Goal: Information Seeking & Learning: Compare options

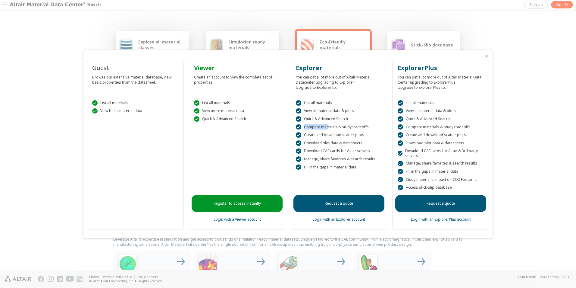
drag, startPoint x: 327, startPoint y: 128, endPoint x: 367, endPoint y: 129, distance: 40.4
click at [367, 129] on div " Compare materials & study tradeoffs" at bounding box center [339, 126] width 86 height 5
click at [223, 152] on div "Register to access instantly Login with a Viewer account" at bounding box center [237, 176] width 91 height 100
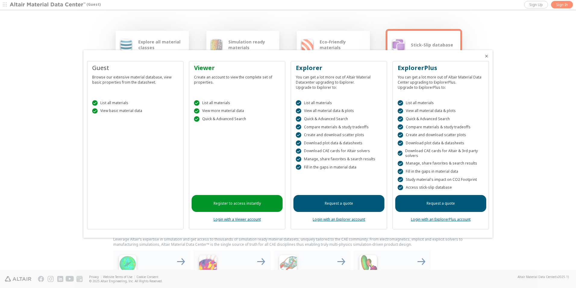
click at [383, 55] on icon "Close" at bounding box center [487, 56] width 5 height 5
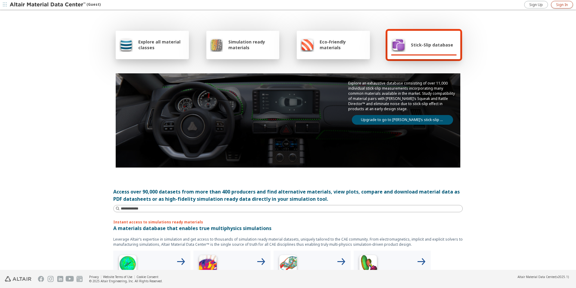
click at [383, 6] on span "Sign In" at bounding box center [563, 4] width 12 height 5
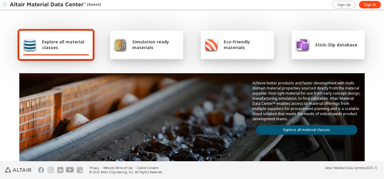
click at [280, 126] on link "Explore all material classes" at bounding box center [306, 130] width 101 height 10
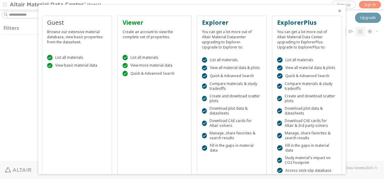
scroll to position [119, 300]
click at [337, 9] on icon "Close" at bounding box center [339, 10] width 5 height 5
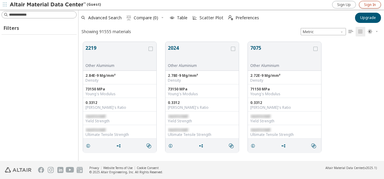
click at [368, 4] on span "Sign In" at bounding box center [370, 4] width 12 height 5
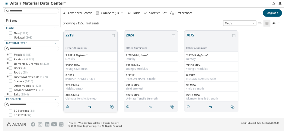
scroll to position [119, 300]
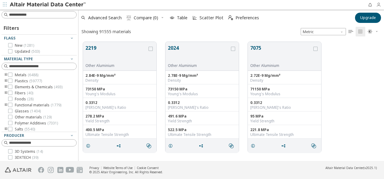
click at [379, 4] on icon "button" at bounding box center [378, 4] width 5 height 5
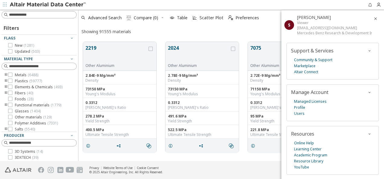
click at [373, 18] on icon "button" at bounding box center [375, 18] width 5 height 5
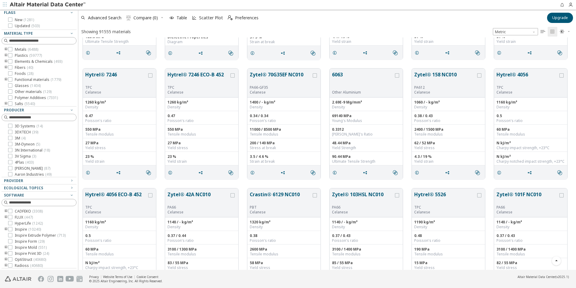
scroll to position [271, 0]
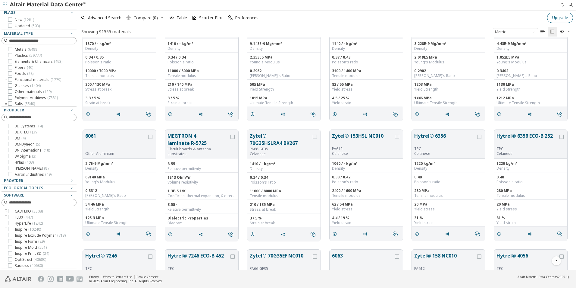
click at [383, 19] on span "Upgrade" at bounding box center [561, 17] width 16 height 5
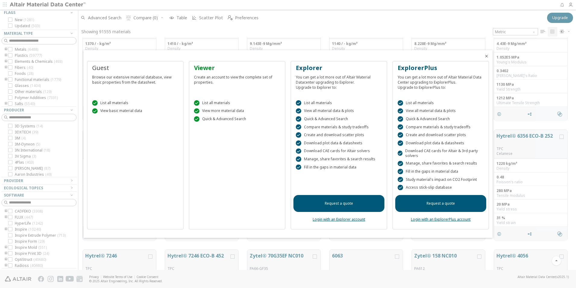
click at [383, 56] on icon "Close" at bounding box center [487, 56] width 5 height 5
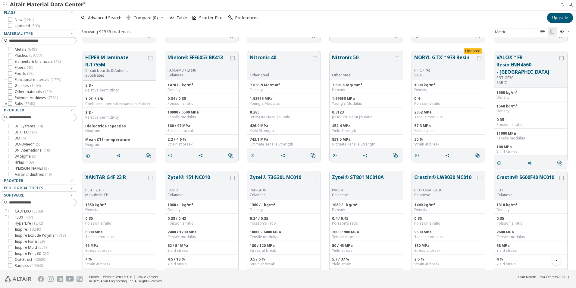
scroll to position [2533, 0]
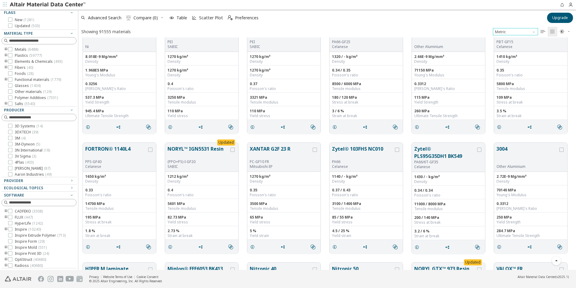
click at [383, 33] on span "Unit System" at bounding box center [534, 30] width 5 height 5
click at [383, 32] on icon "" at bounding box center [543, 31] width 5 height 5
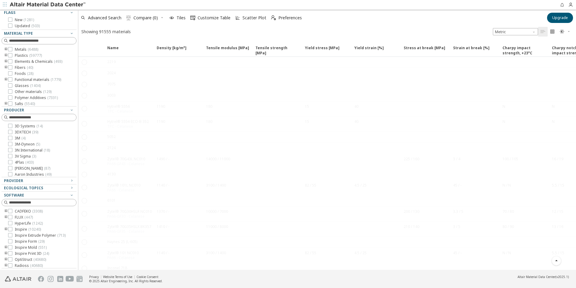
click at [383, 31] on icon "" at bounding box center [553, 31] width 5 height 5
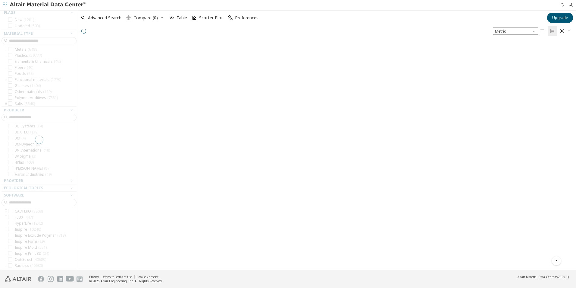
click at [383, 31] on icon "button" at bounding box center [569, 31] width 4 height 4
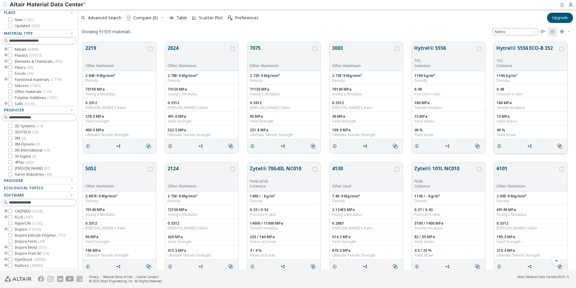
scroll to position [228, 494]
click at [383, 32] on icon "button" at bounding box center [569, 32] width 4 height 4
click at [383, 58] on span "Dark" at bounding box center [546, 61] width 48 height 10
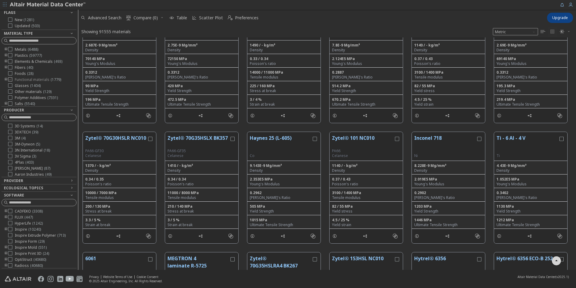
scroll to position [7, 0]
click at [12, 91] on div at bounding box center [10, 90] width 4 height 4
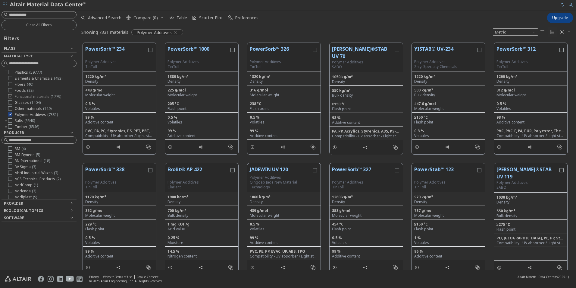
scroll to position [7, 0]
click at [10, 112] on icon at bounding box center [10, 113] width 4 height 4
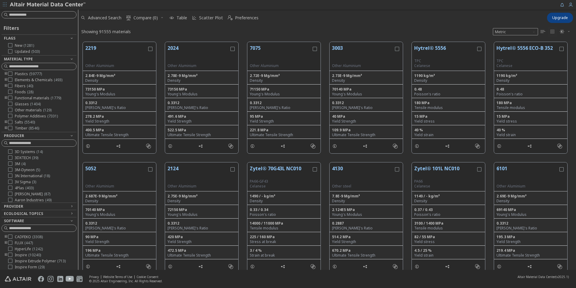
scroll to position [228, 494]
click at [4, 97] on icon "toogle group" at bounding box center [6, 98] width 4 height 5
click at [23, 65] on input at bounding box center [42, 66] width 67 height 6
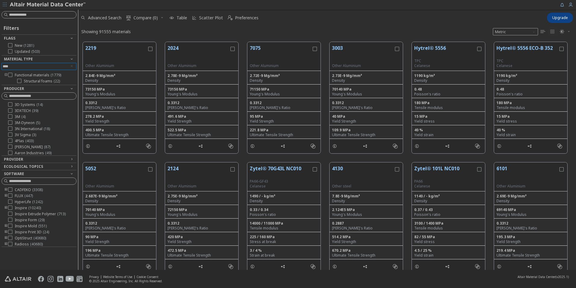
click at [20, 83] on div at bounding box center [38, 83] width 72 height 3
type input "****"
click at [19, 80] on icon at bounding box center [19, 81] width 4 height 4
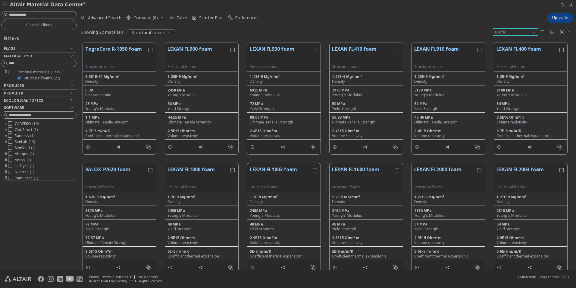
click at [383, 31] on span "Metric" at bounding box center [515, 31] width 45 height 7
click at [383, 42] on button "U.S. customary units" at bounding box center [515, 39] width 45 height 7
click at [383, 32] on span "U.S. customary units" at bounding box center [515, 31] width 45 height 7
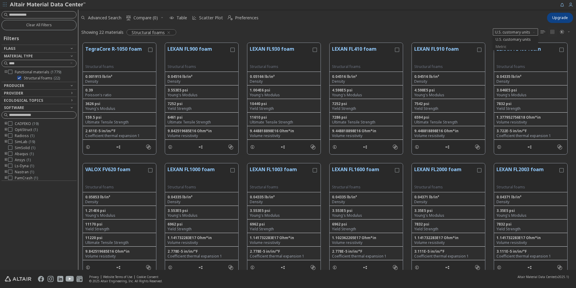
click at [383, 46] on span "Metric" at bounding box center [516, 47] width 40 height 4
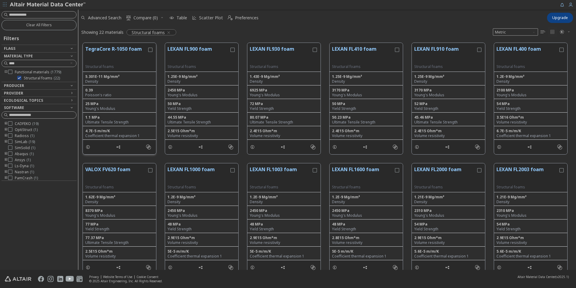
click at [98, 50] on button "TegraCore R-1050 foam" at bounding box center [116, 54] width 62 height 19
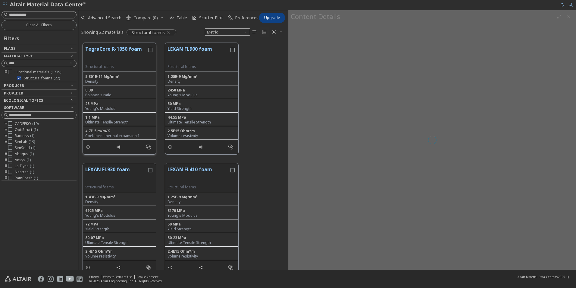
scroll to position [227, 205]
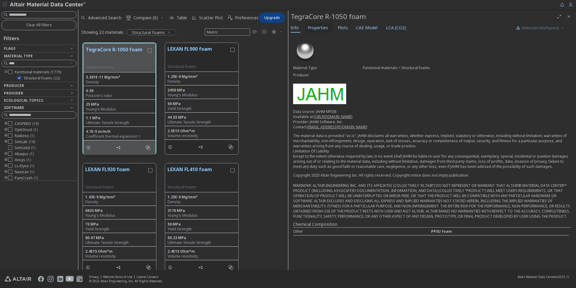
click at [313, 26] on span "Properties" at bounding box center [318, 28] width 21 height 10
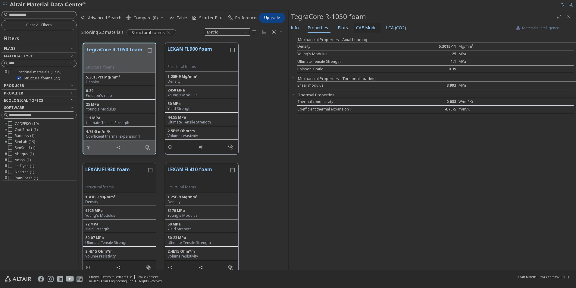
click at [368, 28] on span "CAE Model" at bounding box center [366, 28] width 21 height 10
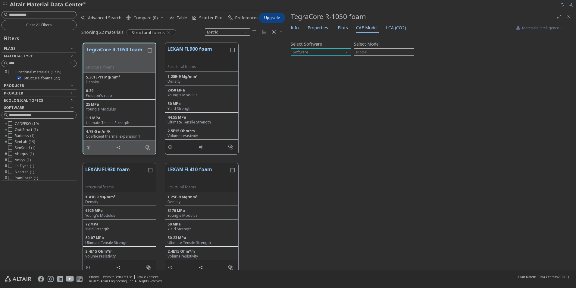
click at [345, 53] on span "Software" at bounding box center [321, 51] width 60 height 7
click at [301, 109] on span "Ls-Dyna" at bounding box center [301, 110] width 14 height 5
click at [383, 51] on span "Model" at bounding box center [384, 51] width 60 height 7
click at [377, 65] on span "Mat24" at bounding box center [384, 67] width 55 height 4
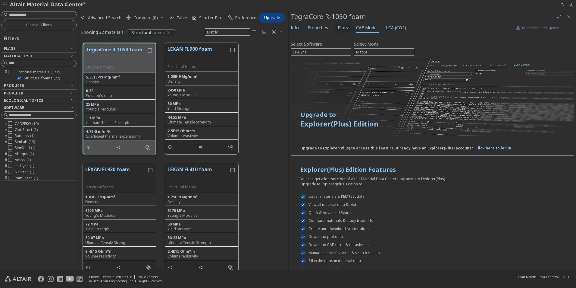
click at [342, 27] on span "Plots" at bounding box center [343, 28] width 10 height 10
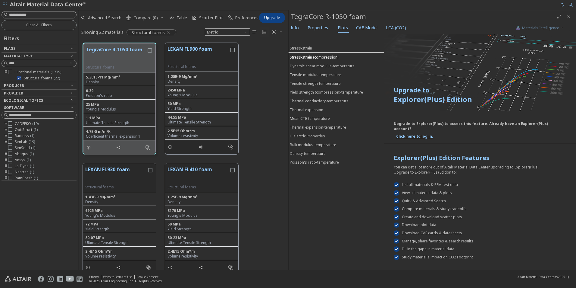
click at [324, 58] on div "Stress-strain (compression)" at bounding box center [314, 57] width 49 height 5
click at [311, 58] on div "Stress-strain (compression)" at bounding box center [314, 56] width 49 height 5
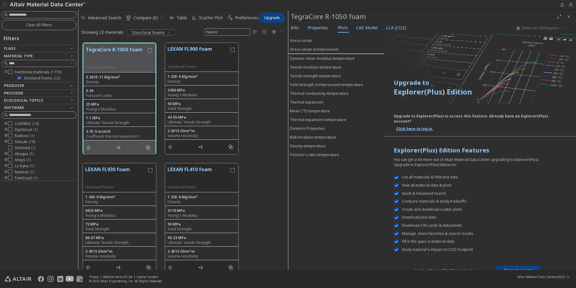
scroll to position [11, 0]
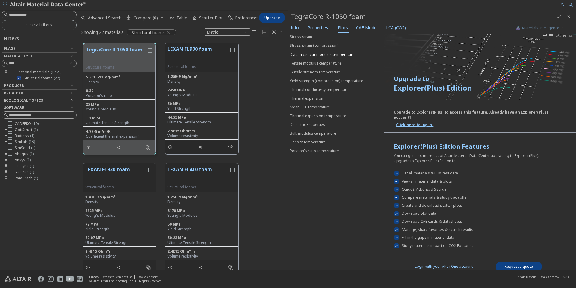
click at [303, 56] on div "Dynamic shear modulus-temperature" at bounding box center [322, 54] width 65 height 5
click at [305, 62] on div "Tensile modulus-temperature" at bounding box center [316, 63] width 52 height 5
click at [363, 29] on span "CAE Model" at bounding box center [366, 28] width 21 height 10
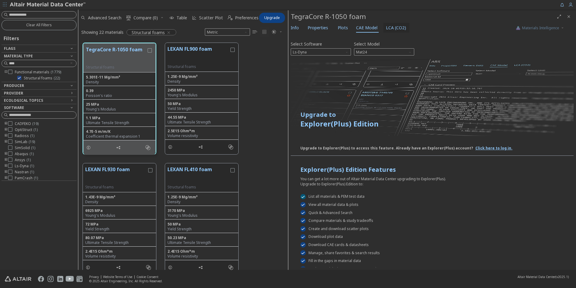
click at [383, 27] on span "LCA (CO2)" at bounding box center [396, 28] width 20 height 10
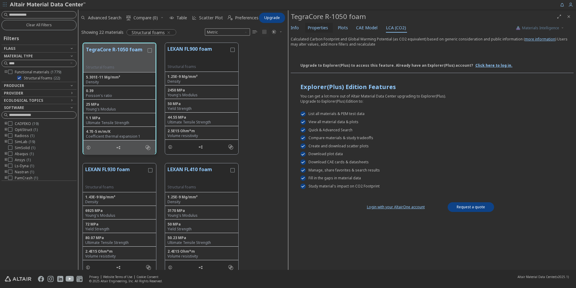
click at [319, 29] on span "Properties" at bounding box center [318, 28] width 21 height 10
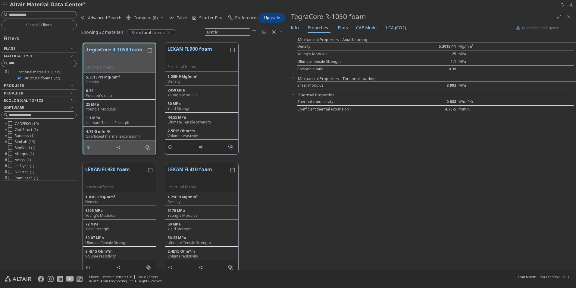
click at [293, 79] on icon "button" at bounding box center [293, 77] width 5 height 5
click at [293, 94] on icon "button" at bounding box center [293, 94] width 5 height 5
click at [204, 68] on div "Structural foams" at bounding box center [199, 66] width 62 height 5
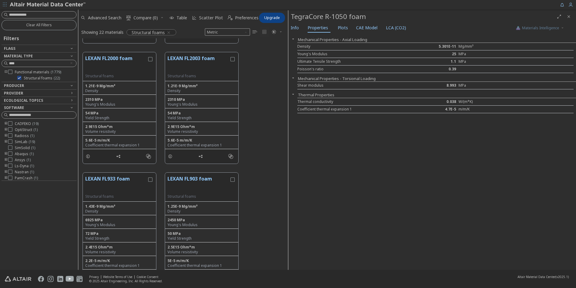
scroll to position [663, 0]
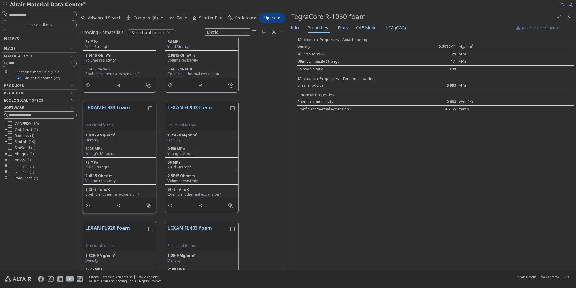
click at [128, 113] on button "LEXAN FL933 foam" at bounding box center [116, 113] width 62 height 19
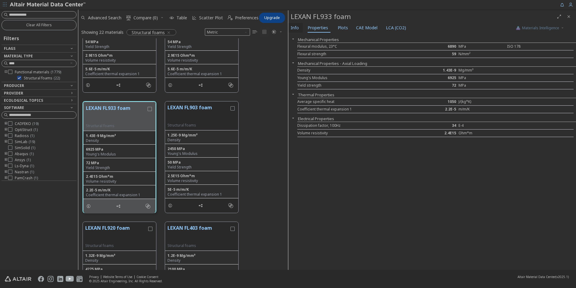
click at [294, 29] on span "Info" at bounding box center [295, 28] width 8 height 10
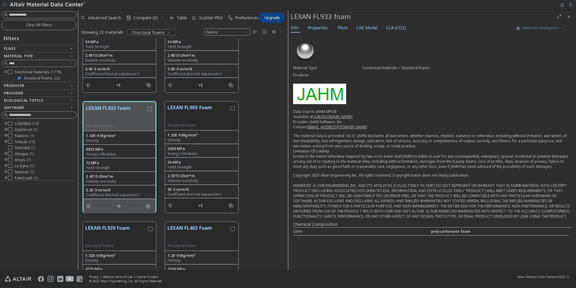
click at [383, 3] on icon "button" at bounding box center [571, 4] width 5 height 5
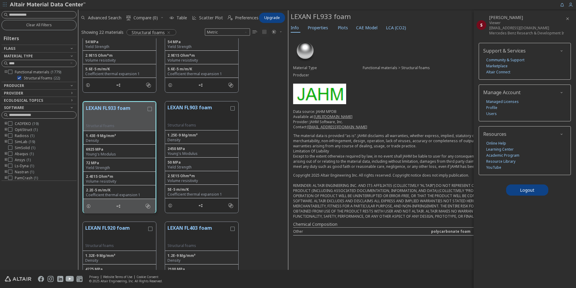
click at [383, 17] on icon "button" at bounding box center [568, 18] width 5 height 5
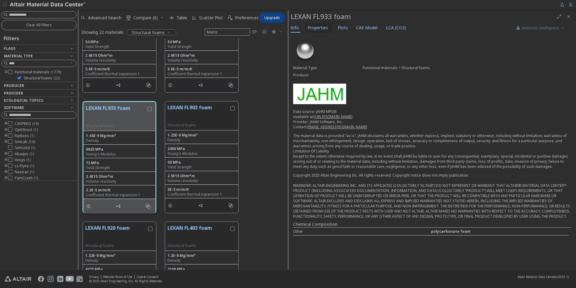
click at [320, 28] on span "Properties" at bounding box center [318, 28] width 21 height 10
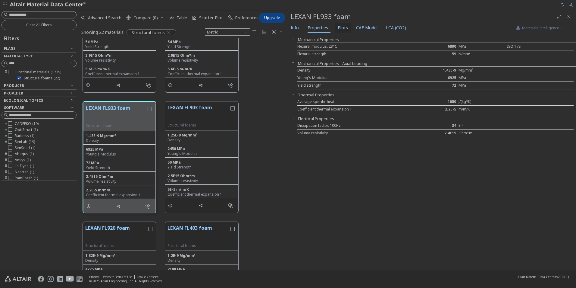
click at [338, 26] on span "Plots" at bounding box center [343, 28] width 10 height 10
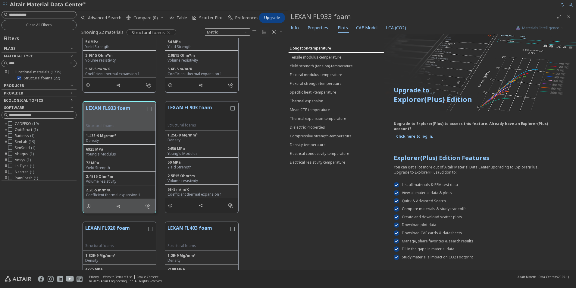
click at [323, 46] on div "Elongation-temperature" at bounding box center [310, 48] width 41 height 5
click at [314, 161] on div "Electrical resistivity-temperature" at bounding box center [317, 161] width 55 height 5
click at [315, 153] on div "Electrical conductivity-temperature" at bounding box center [319, 152] width 59 height 5
click at [312, 144] on div "Density-temperature" at bounding box center [308, 144] width 36 height 5
click at [197, 109] on button "LEXAN FL903 foam" at bounding box center [199, 113] width 62 height 19
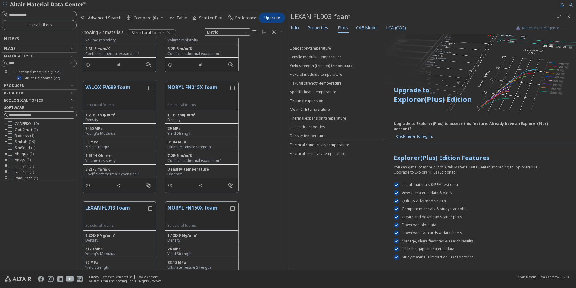
scroll to position [1085, 0]
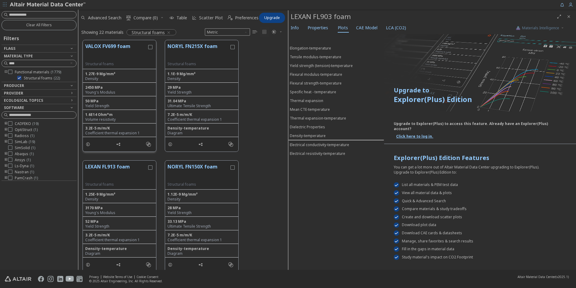
click at [114, 57] on button "VALOX FV699 foam" at bounding box center [116, 52] width 62 height 19
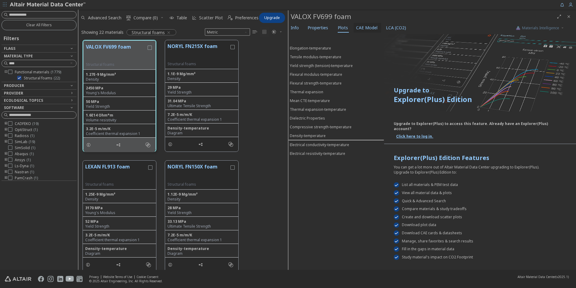
click at [363, 29] on span "CAE Model" at bounding box center [366, 28] width 21 height 10
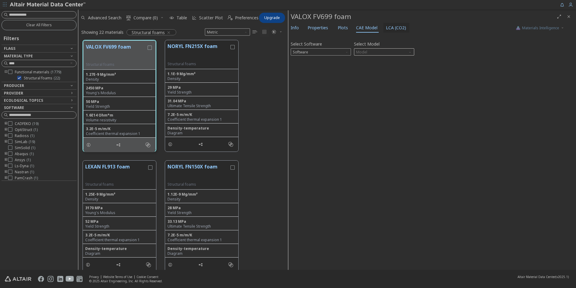
click at [383, 26] on span "LCA (CO2)" at bounding box center [396, 28] width 20 height 10
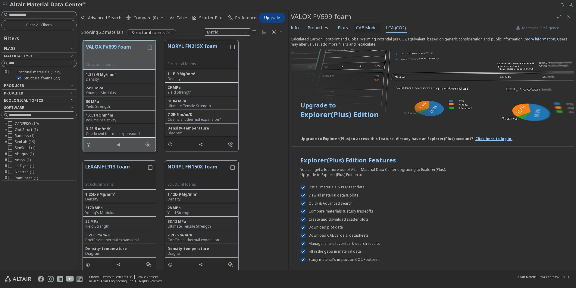
click at [367, 25] on span "CAE Model" at bounding box center [366, 28] width 21 height 10
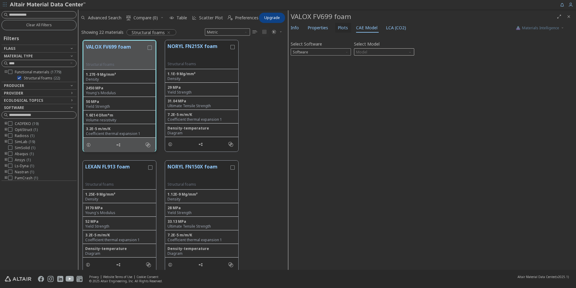
click at [340, 27] on span "Plots" at bounding box center [343, 28] width 10 height 10
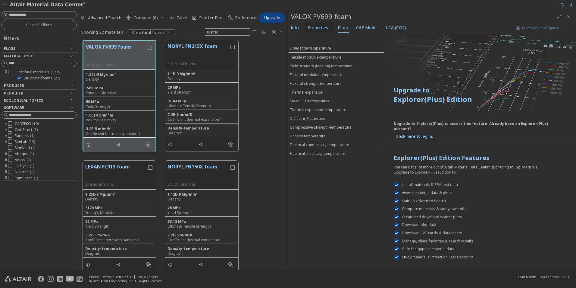
click at [320, 27] on span "Properties" at bounding box center [318, 28] width 21 height 10
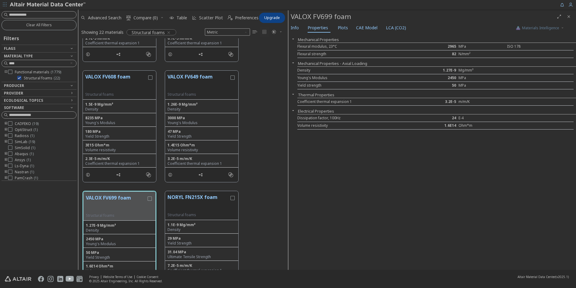
scroll to position [904, 0]
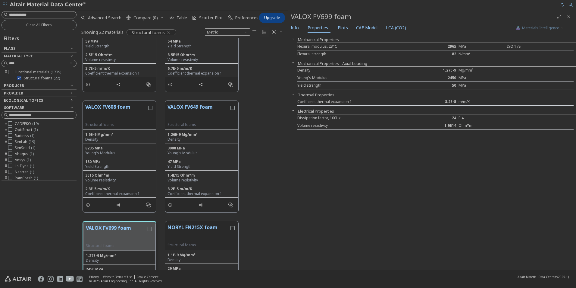
click at [4, 3] on icon "button" at bounding box center [5, 5] width 4 height 4
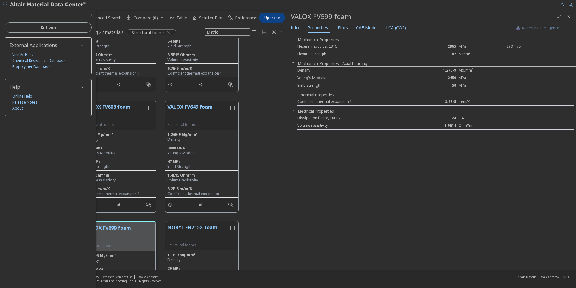
drag, startPoint x: 415, startPoint y: 199, endPoint x: 528, endPoint y: 86, distance: 159.9
click at [383, 179] on div "Mechanical Properties Flexural modulus, 23°C 2965 MPa ISO 178 Flexural strength…" at bounding box center [433, 151] width 288 height 235
click at [383, 7] on icon "button" at bounding box center [571, 4] width 5 height 5
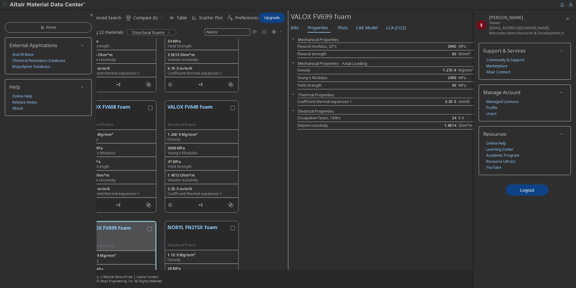
click at [383, 34] on div "Mercedes Benz Research & Development India Pvt. Ltd." at bounding box center [527, 32] width 75 height 5
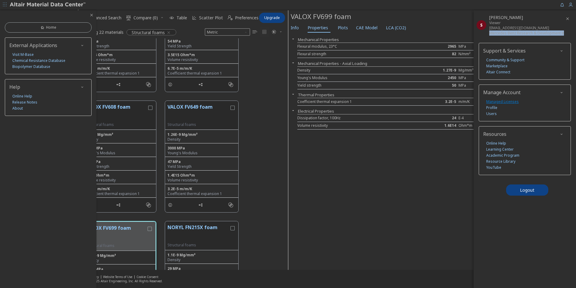
click at [383, 100] on link "Managed Licenses" at bounding box center [503, 102] width 33 height 6
click at [383, 179] on div "S [PERSON_NAME] Viewer [EMAIL_ADDRESS][DOMAIN_NAME] Mercedes Benz Research & De…" at bounding box center [525, 148] width 103 height 277
click at [90, 15] on icon "button" at bounding box center [91, 15] width 5 height 5
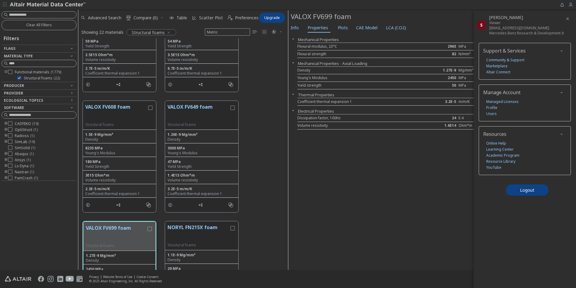
click at [72, 63] on icon "Clear text" at bounding box center [72, 63] width 4 height 4
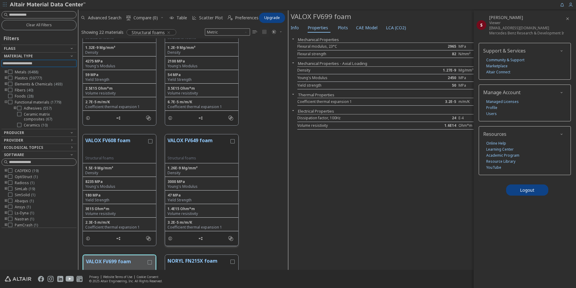
scroll to position [844, 0]
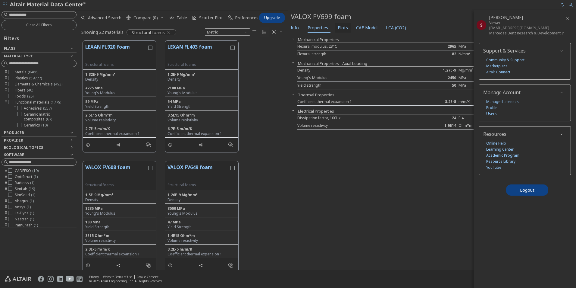
click at [344, 27] on span "Plots" at bounding box center [343, 28] width 10 height 10
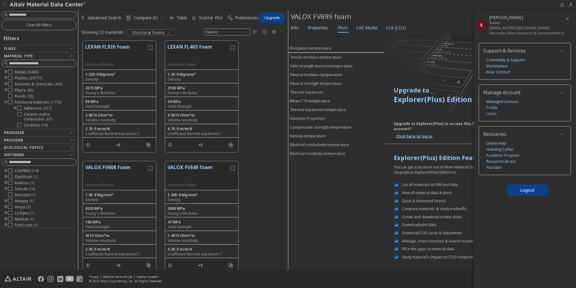
click at [383, 18] on icon "button" at bounding box center [568, 18] width 5 height 5
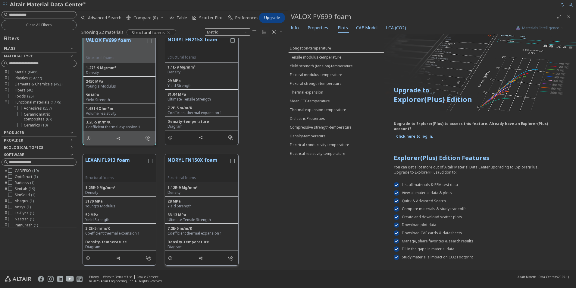
scroll to position [971, 0]
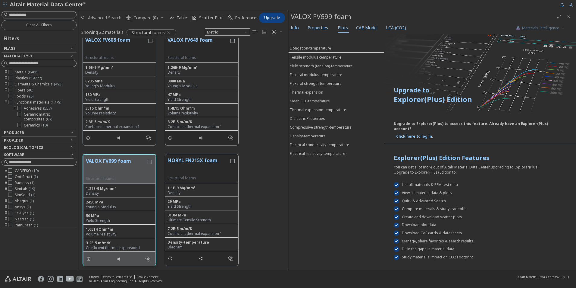
click at [106, 18] on span "Advanced Search" at bounding box center [104, 18] width 33 height 4
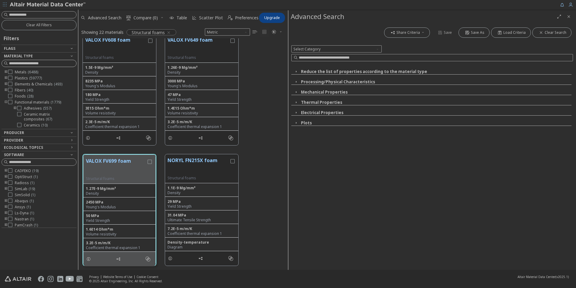
click at [295, 83] on icon "button" at bounding box center [296, 81] width 5 height 5
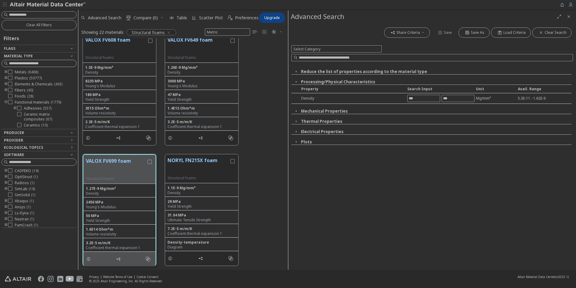
click at [295, 83] on icon "button" at bounding box center [296, 81] width 5 height 5
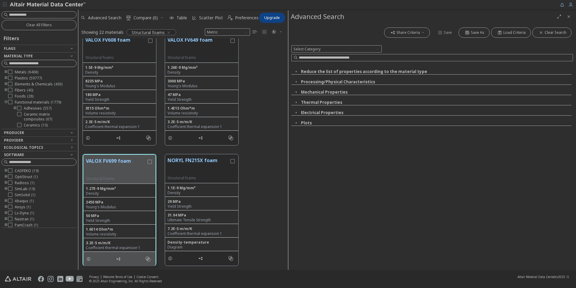
click at [296, 72] on icon "button" at bounding box center [296, 71] width 5 height 5
click at [296, 114] on icon "button" at bounding box center [296, 112] width 5 height 5
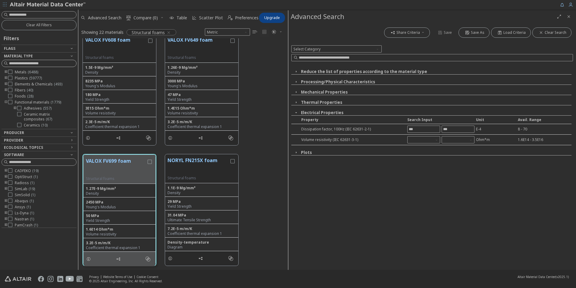
click at [296, 114] on icon "button" at bounding box center [296, 112] width 5 height 5
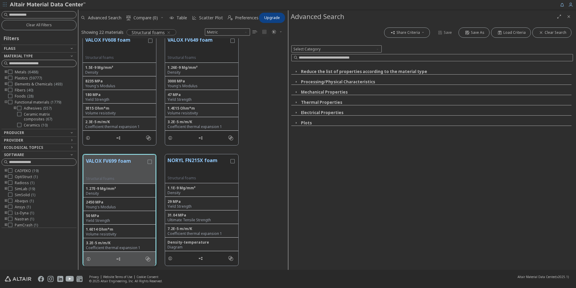
click at [294, 122] on icon "button" at bounding box center [296, 122] width 5 height 5
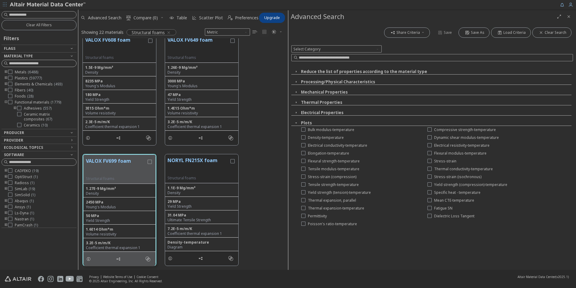
click at [294, 122] on icon "button" at bounding box center [296, 122] width 5 height 5
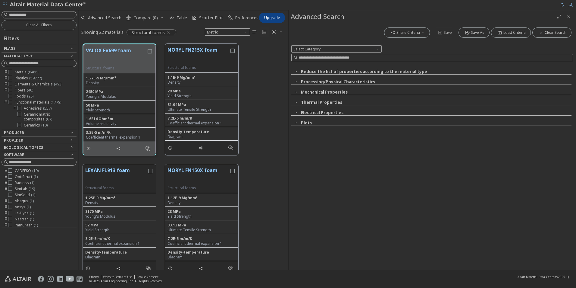
scroll to position [1092, 0]
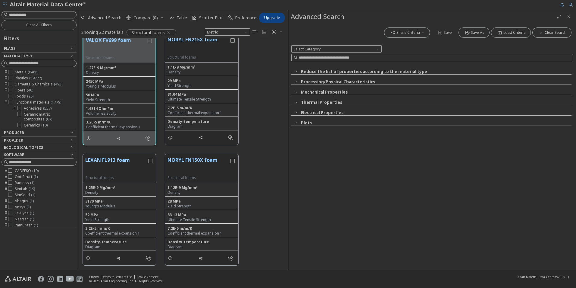
drag, startPoint x: 570, startPoint y: 17, endPoint x: 561, endPoint y: 25, distance: 11.7
click at [383, 17] on icon "Close" at bounding box center [569, 16] width 5 height 5
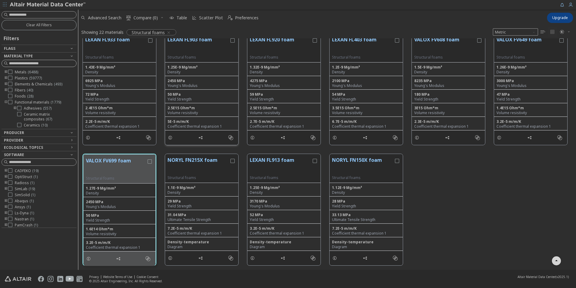
scroll to position [250, 0]
click at [7, 71] on icon "toogle group" at bounding box center [6, 72] width 4 height 5
click at [19, 77] on icon at bounding box center [19, 78] width 4 height 4
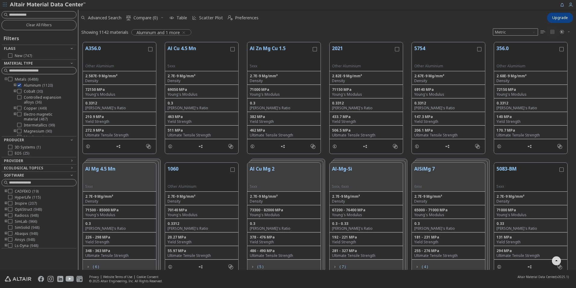
scroll to position [482, 0]
click at [257, 47] on button "Al Zn Mg Cu 1.5" at bounding box center [281, 53] width 62 height 19
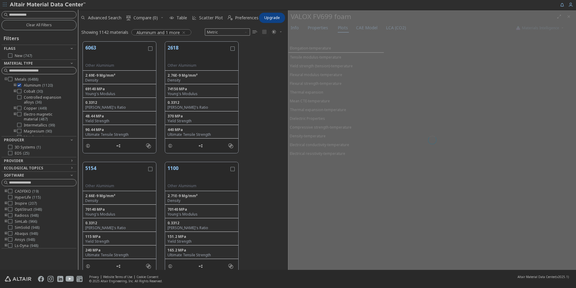
scroll to position [227, 205]
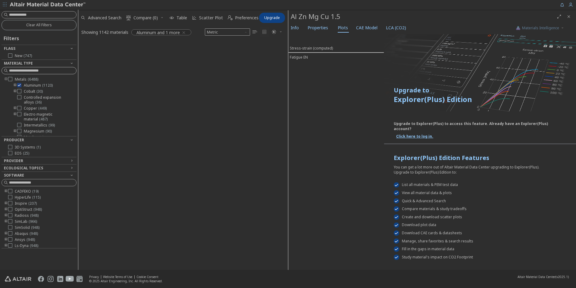
scroll to position [1455, 0]
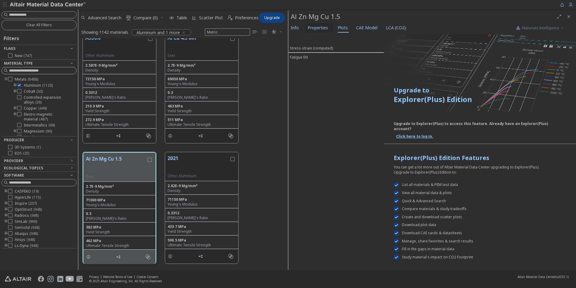
click at [315, 29] on span "Properties" at bounding box center [318, 28] width 21 height 10
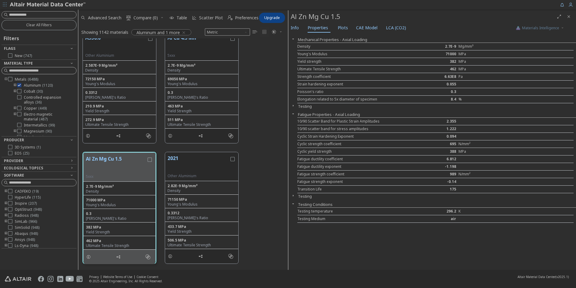
click at [312, 87] on div "Strain hardening exponent 0.055" at bounding box center [436, 85] width 276 height 8
click at [314, 62] on div "Yield strength" at bounding box center [355, 61] width 115 height 5
click at [367, 26] on span "CAE Model" at bounding box center [366, 28] width 21 height 10
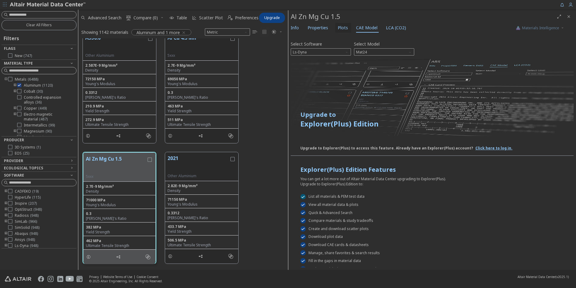
click at [343, 27] on span "Plots" at bounding box center [343, 28] width 10 height 10
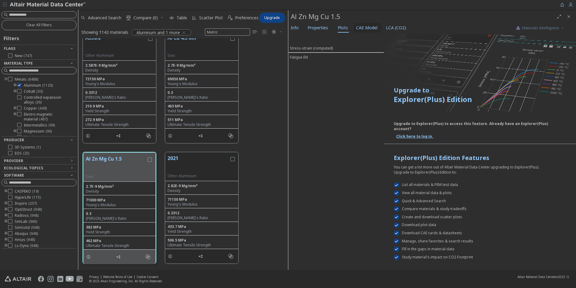
click at [371, 25] on span "CAE Model" at bounding box center [366, 28] width 21 height 10
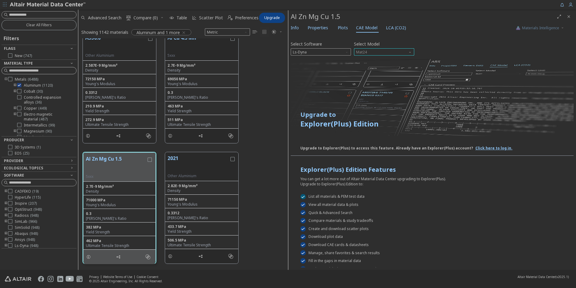
click at [379, 52] on span "Mat24" at bounding box center [384, 51] width 60 height 7
click at [383, 54] on div "Select Software Ls-Dyna Select Model Mat24" at bounding box center [432, 47] width 283 height 16
click at [383, 26] on span "LCA (CO2)" at bounding box center [396, 28] width 20 height 10
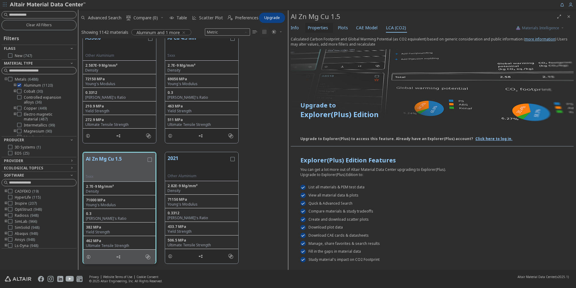
click at [311, 28] on span "Properties" at bounding box center [318, 28] width 21 height 10
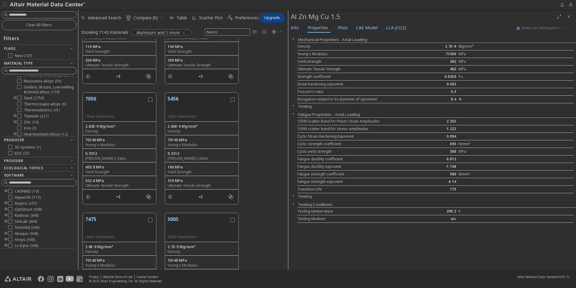
scroll to position [121, 0]
click at [257, 108] on div "7050 Other Aluminium 2.83E-9 Mg/mm³ Density 70140 MPa Young's Modulus 0.3312 Po…" at bounding box center [183, 148] width 210 height 120
